Goal: Find specific page/section: Find specific page/section

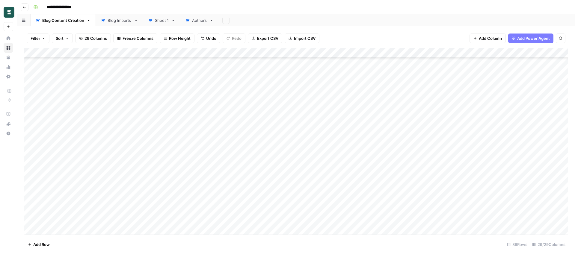
scroll to position [698, 0]
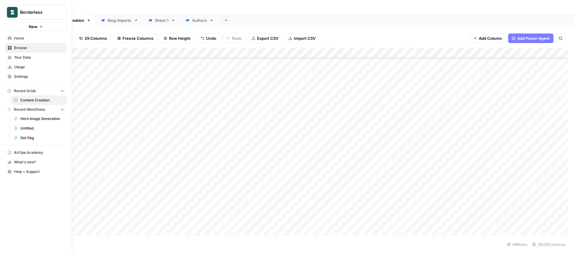
click at [21, 39] on span "Home" at bounding box center [39, 38] width 50 height 5
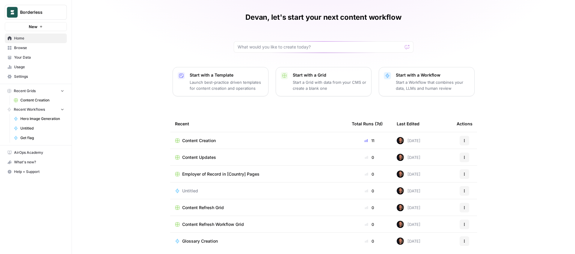
scroll to position [21, 0]
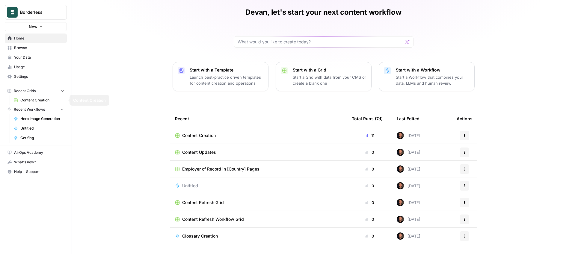
click at [31, 93] on span "Recent Grids" at bounding box center [25, 90] width 22 height 5
click at [27, 93] on span "Recent Grids" at bounding box center [25, 90] width 22 height 5
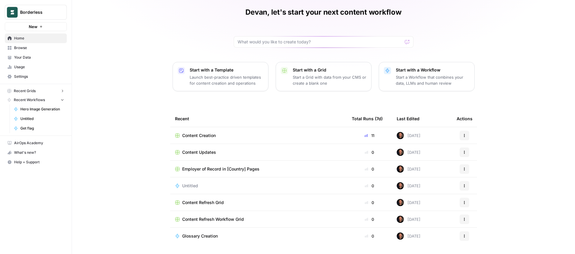
click at [28, 101] on span "Recent Workflows" at bounding box center [29, 99] width 31 height 5
click at [218, 170] on span "Employer of Record in [Country] Pages" at bounding box center [220, 169] width 77 height 6
